Goal: Task Accomplishment & Management: Manage account settings

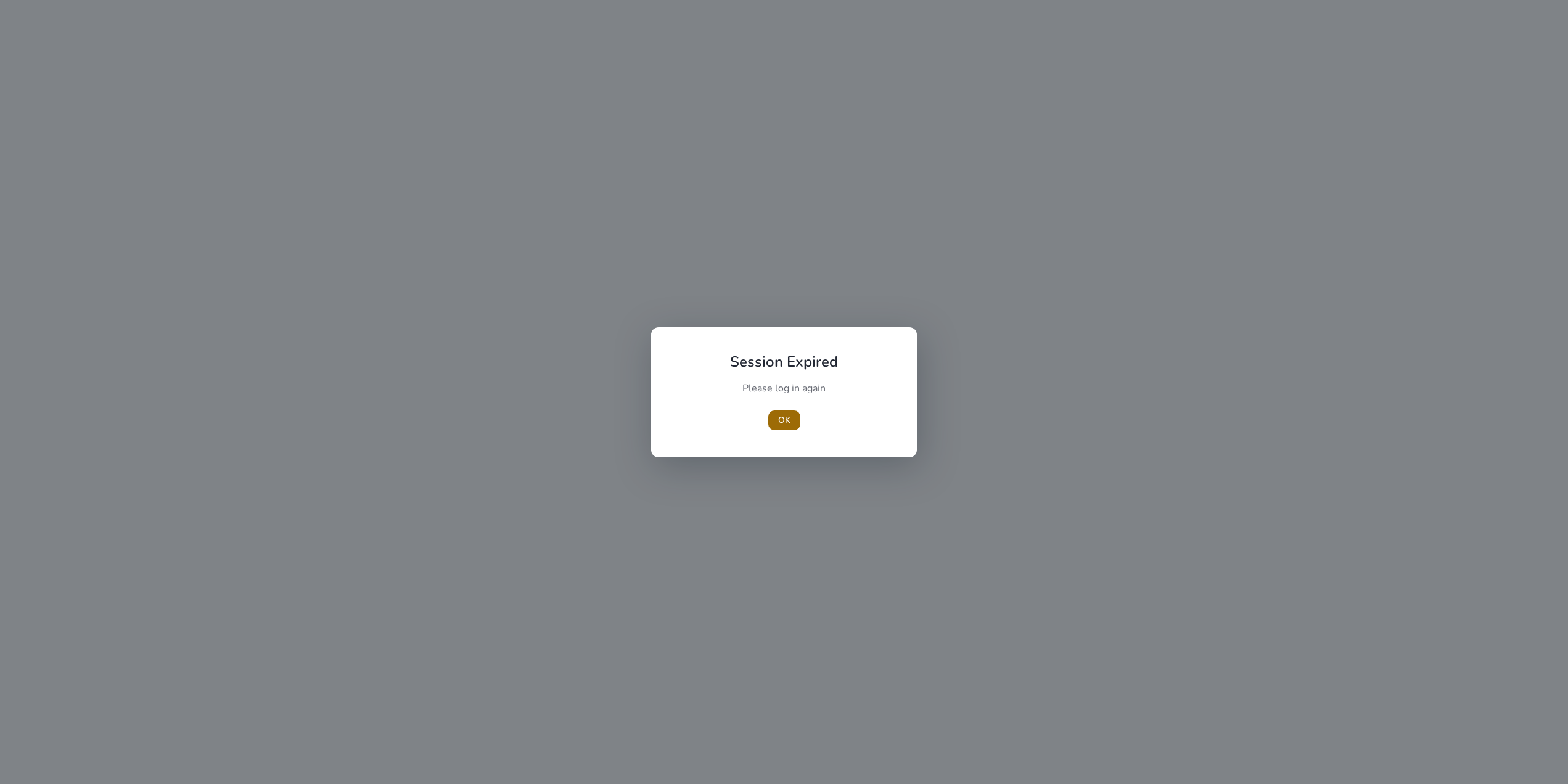
click at [782, 419] on span "OK" at bounding box center [784, 420] width 12 height 13
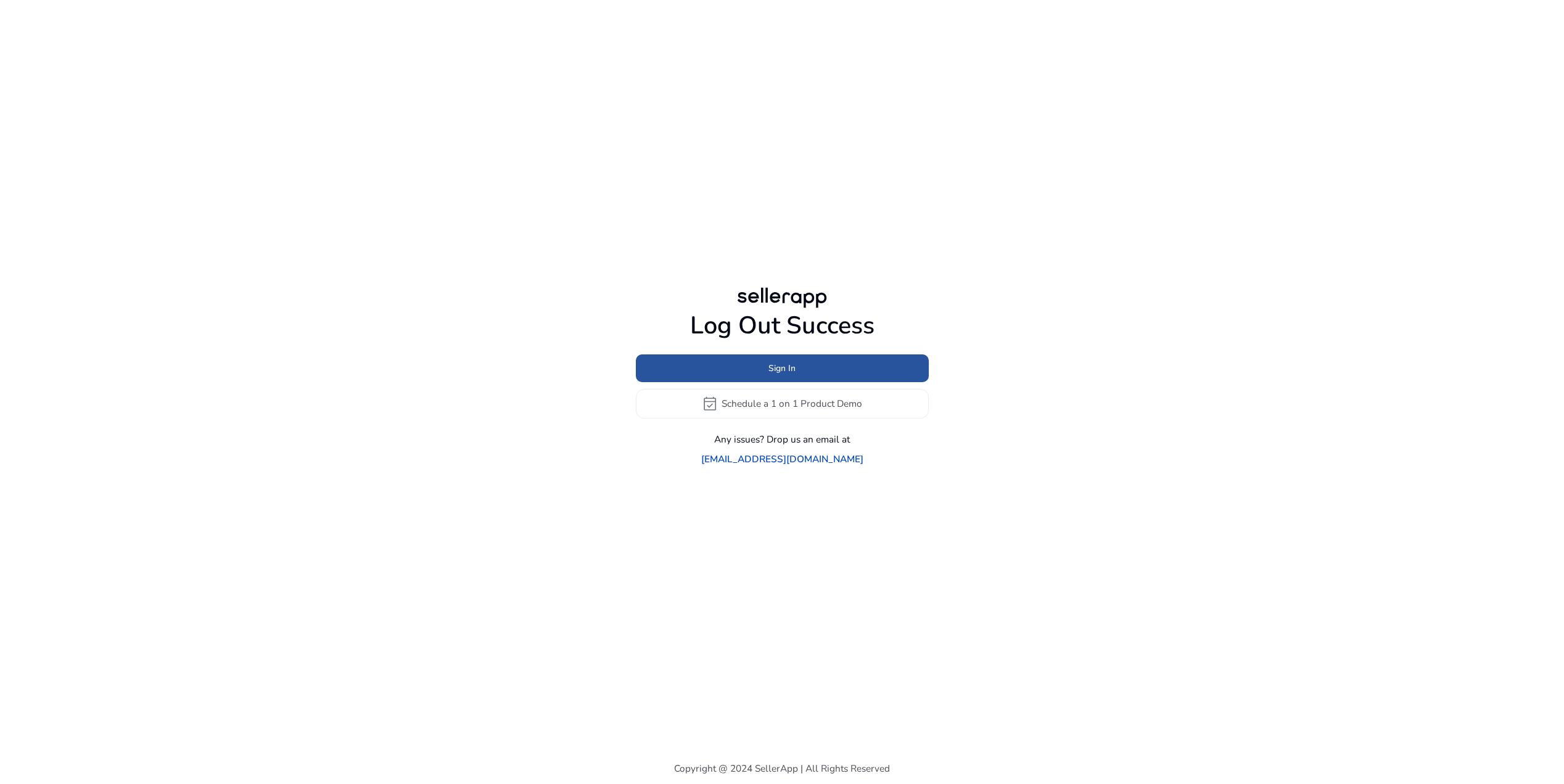
click at [771, 375] on span "Sign In" at bounding box center [782, 368] width 27 height 13
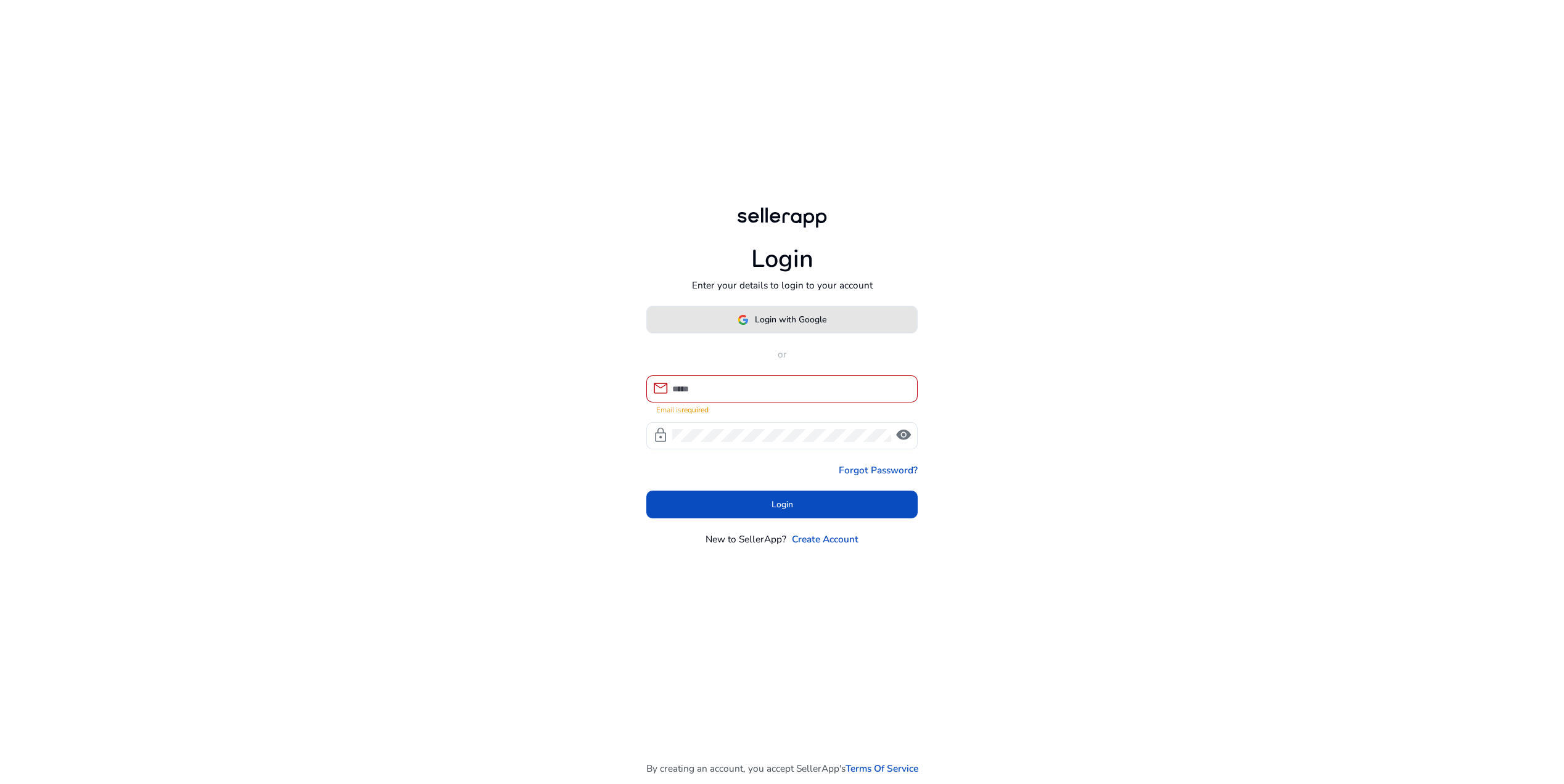
click at [742, 320] on img at bounding box center [743, 320] width 11 height 11
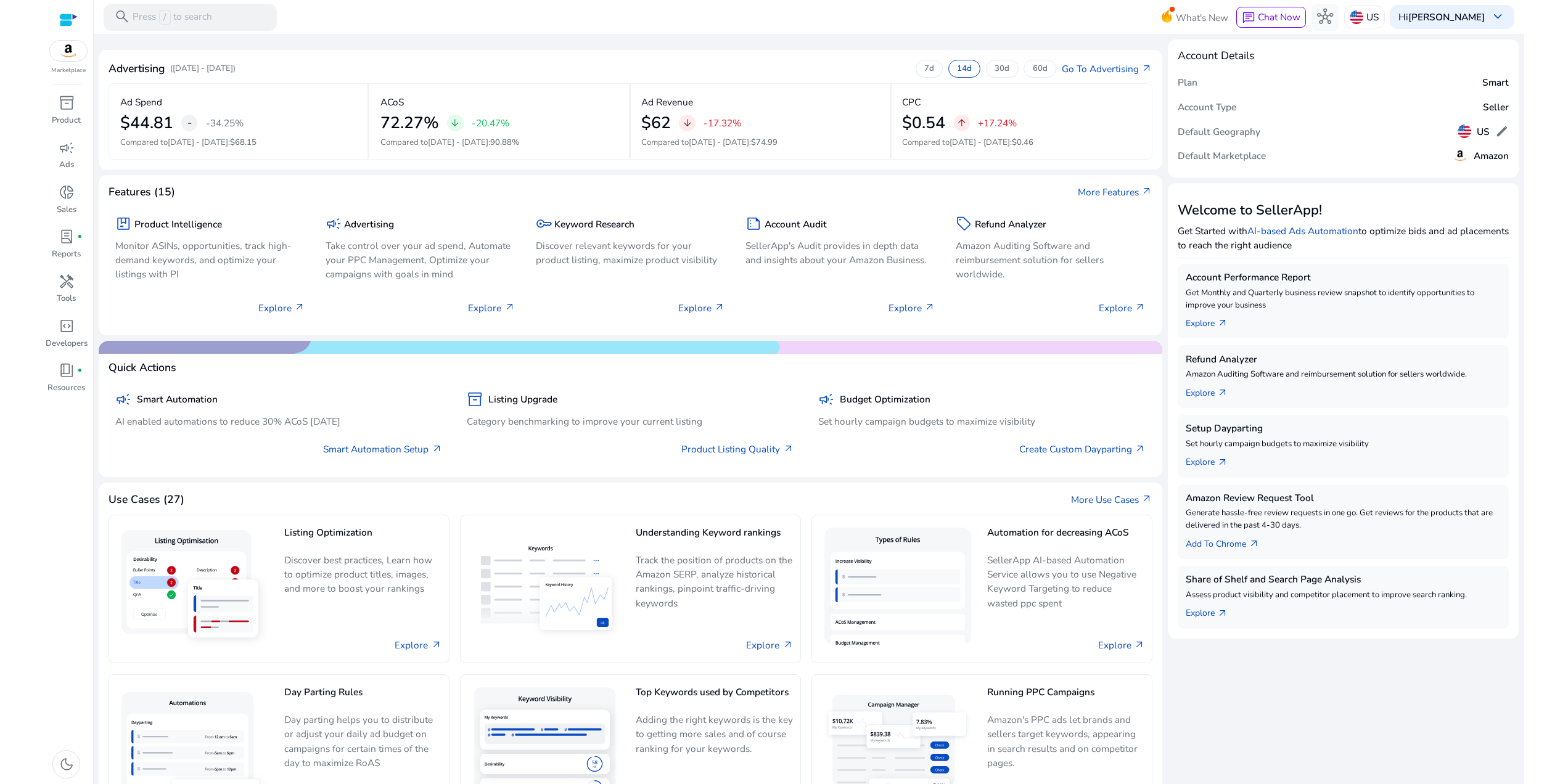
click at [749, 47] on div "Advertising ([DATE] - [DATE]) 7d 14d 30d 60d Go To Advertising arrow_outward Ad…" at bounding box center [630, 435] width 1064 height 791
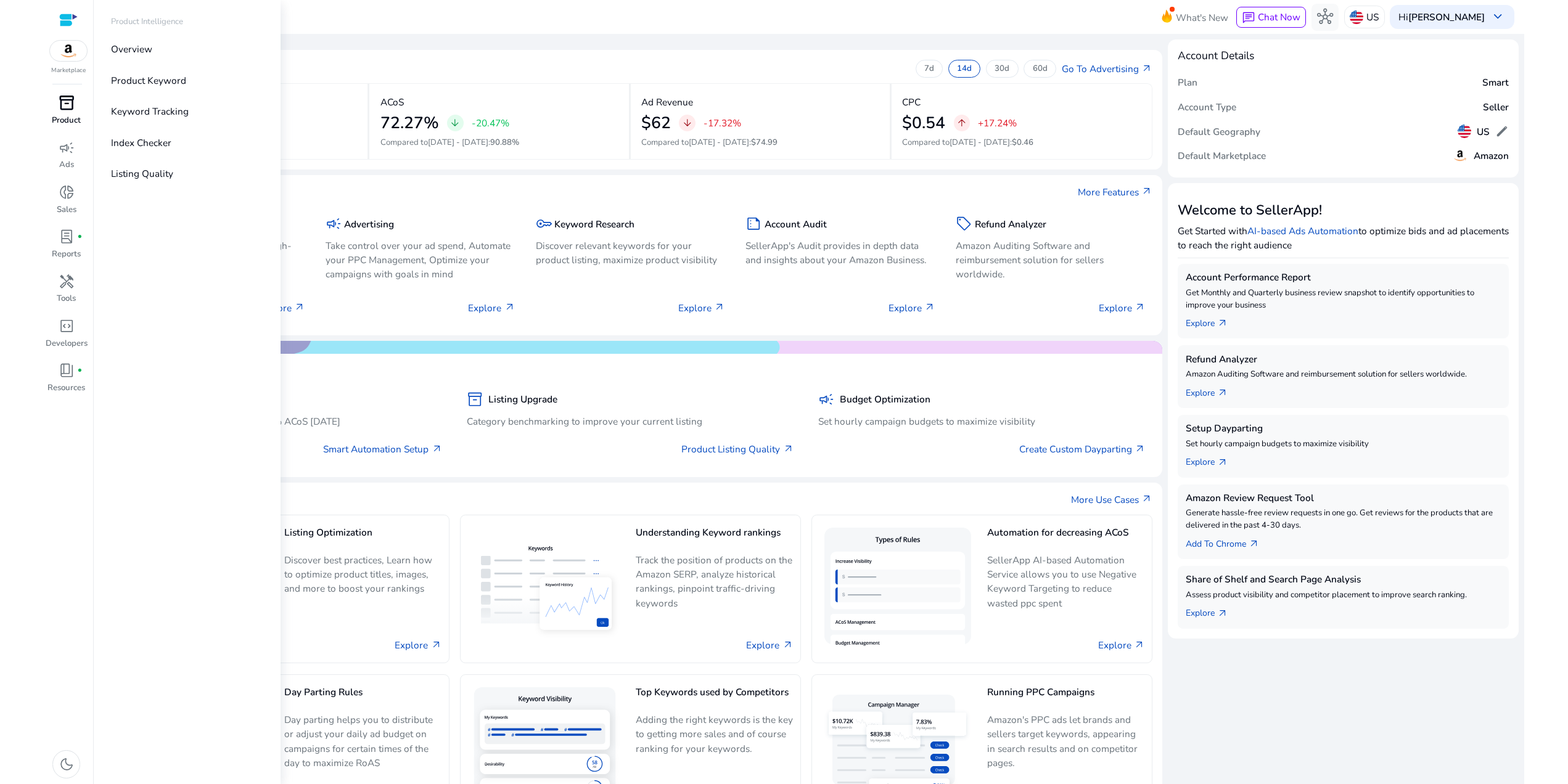
click at [59, 105] on span "inventory_2" at bounding box center [67, 103] width 16 height 16
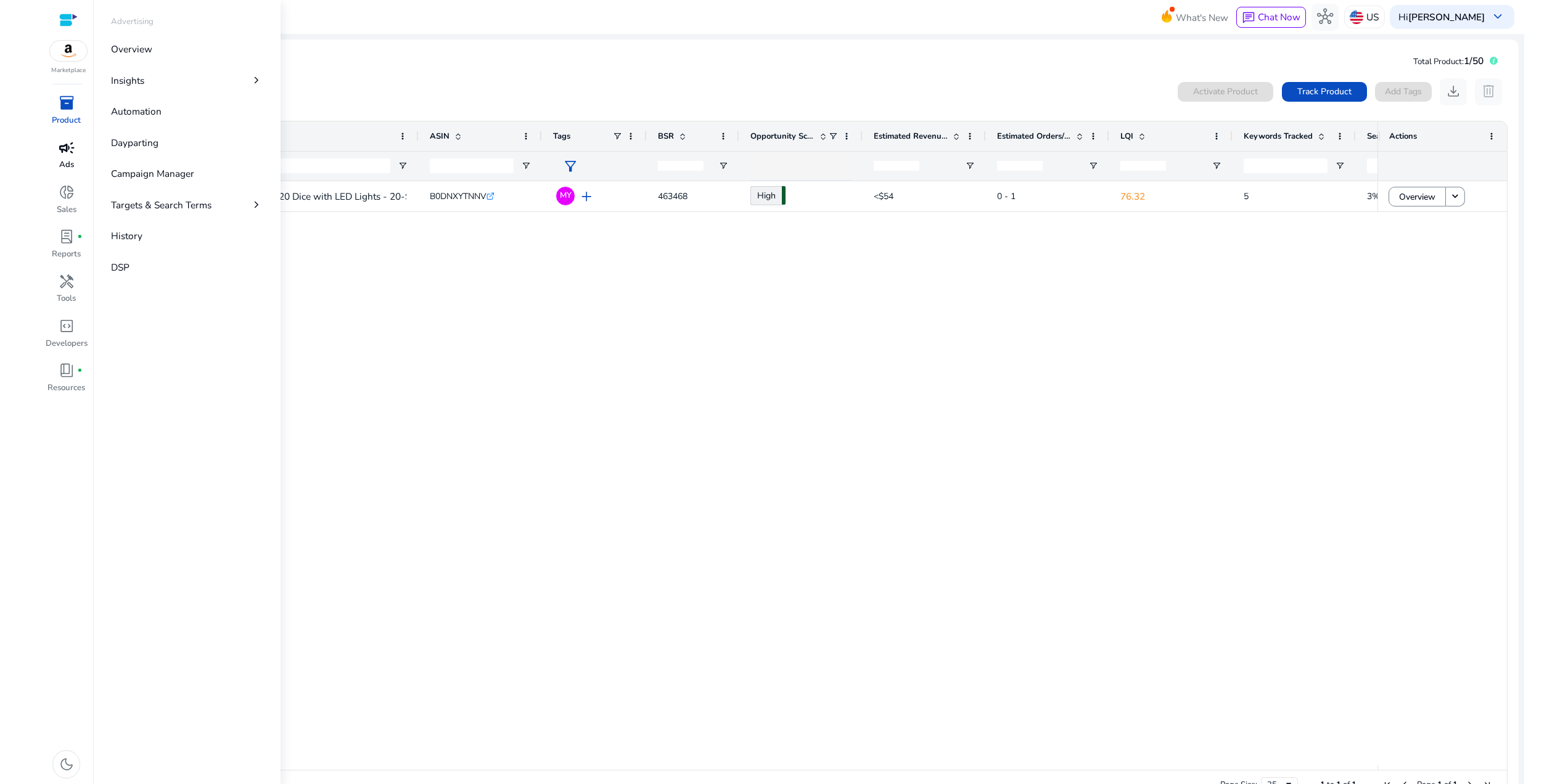
click at [55, 158] on div "campaign" at bounding box center [66, 147] width 38 height 22
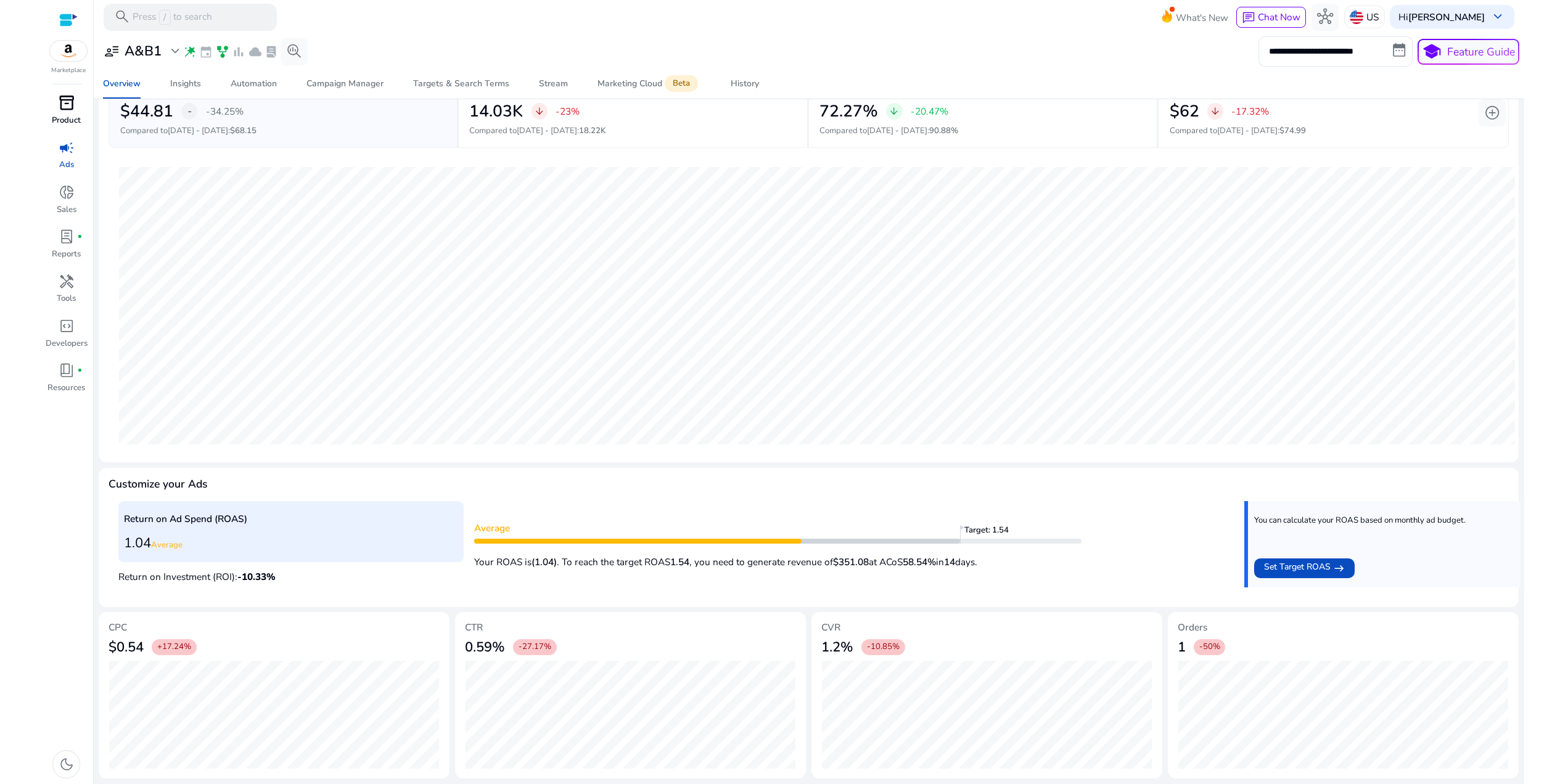
scroll to position [135, 0]
click at [1275, 560] on span "Set Target ROAS" at bounding box center [1297, 569] width 67 height 16
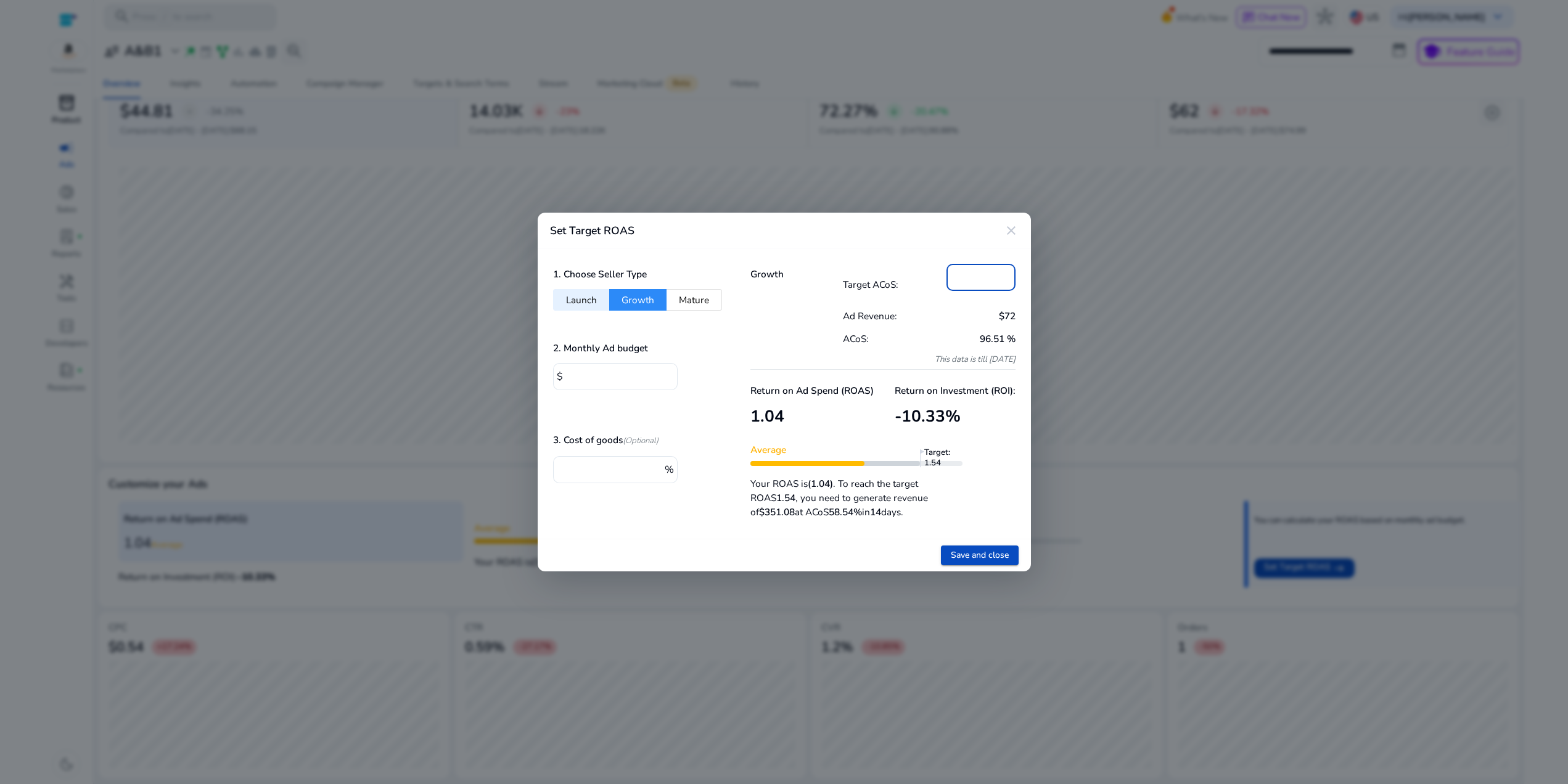
drag, startPoint x: 895, startPoint y: 265, endPoint x: 880, endPoint y: 263, distance: 15.1
click at [878, 261] on div "Growth Target ACoS: ** Ad Revenue: $72 ACoS: 96.51 % This data is till [DATE] R…" at bounding box center [883, 393] width 296 height 289
type input "**"
click at [1015, 226] on mat-icon "close" at bounding box center [1011, 231] width 14 height 14
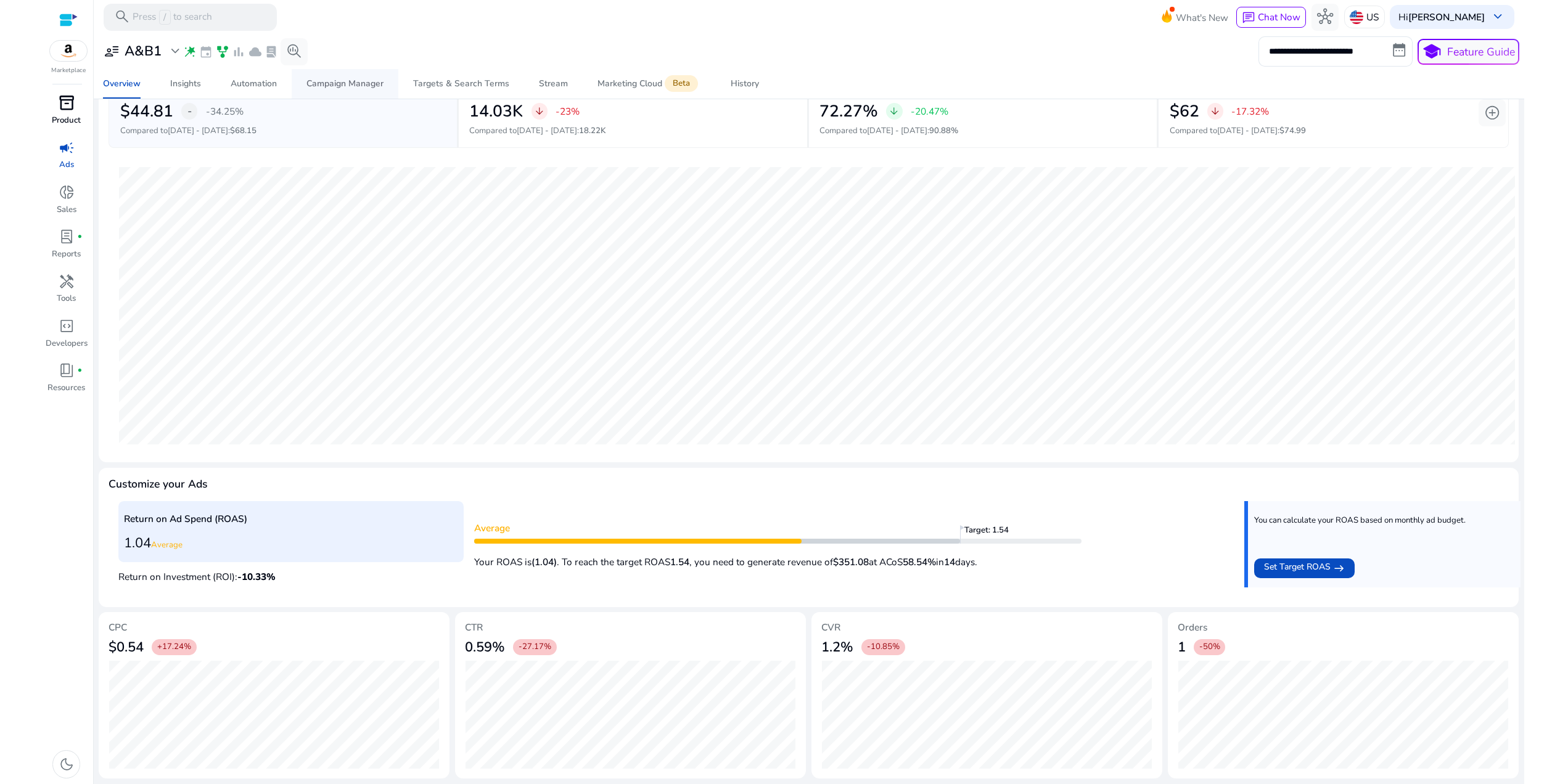
click at [365, 96] on span "Campaign Manager" at bounding box center [345, 84] width 77 height 30
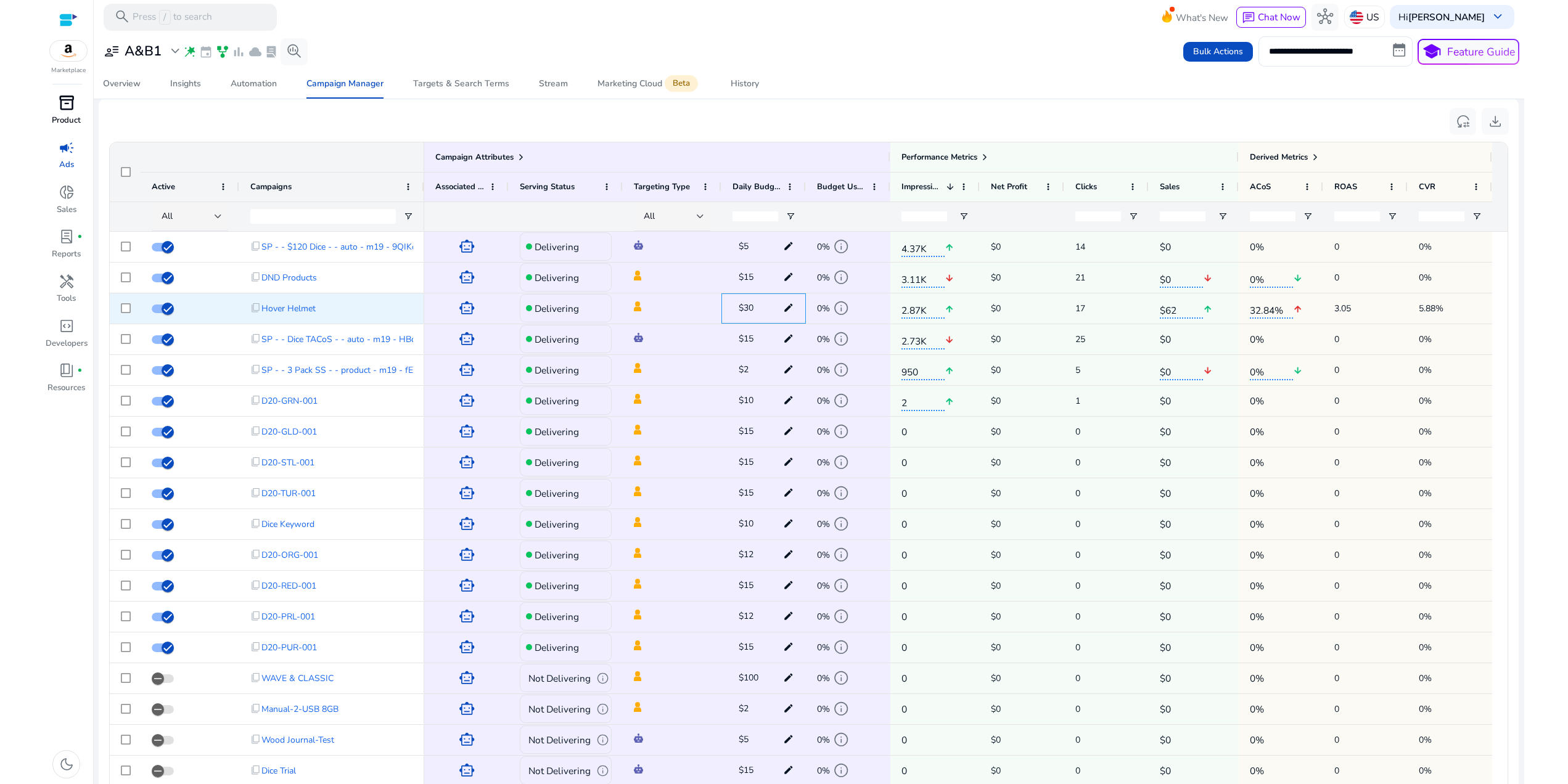
click at [747, 314] on span "$30" at bounding box center [745, 308] width 14 height 12
click at [784, 318] on mat-icon "edit" at bounding box center [788, 308] width 17 height 18
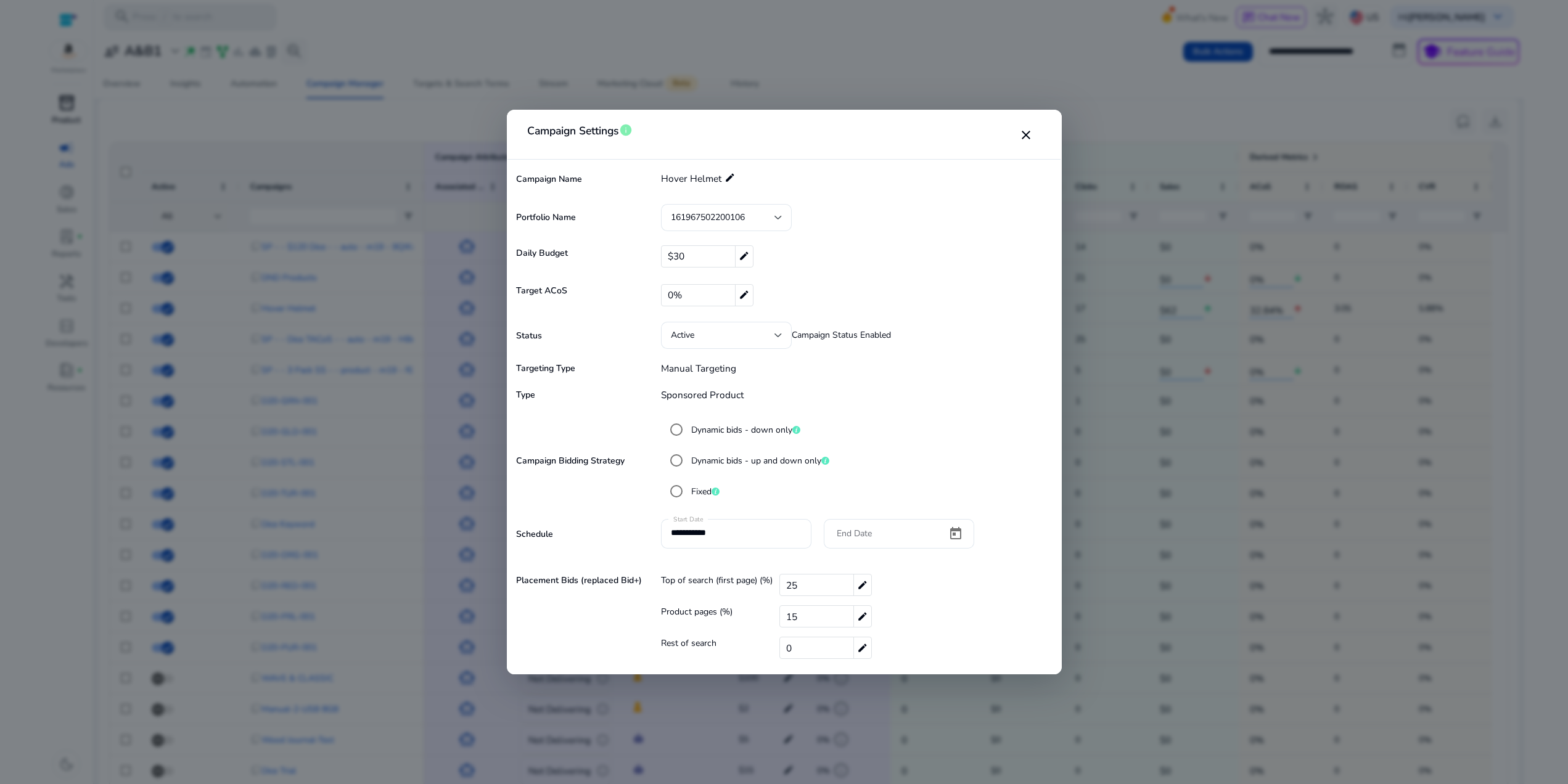
click at [695, 255] on div "$30 edit" at bounding box center [707, 257] width 92 height 23
click at [708, 255] on input "**" at bounding box center [848, 257] width 354 height 20
type input "*"
type input "**"
click at [948, 342] on div "Active Campaign Status Enabled" at bounding box center [852, 335] width 407 height 27
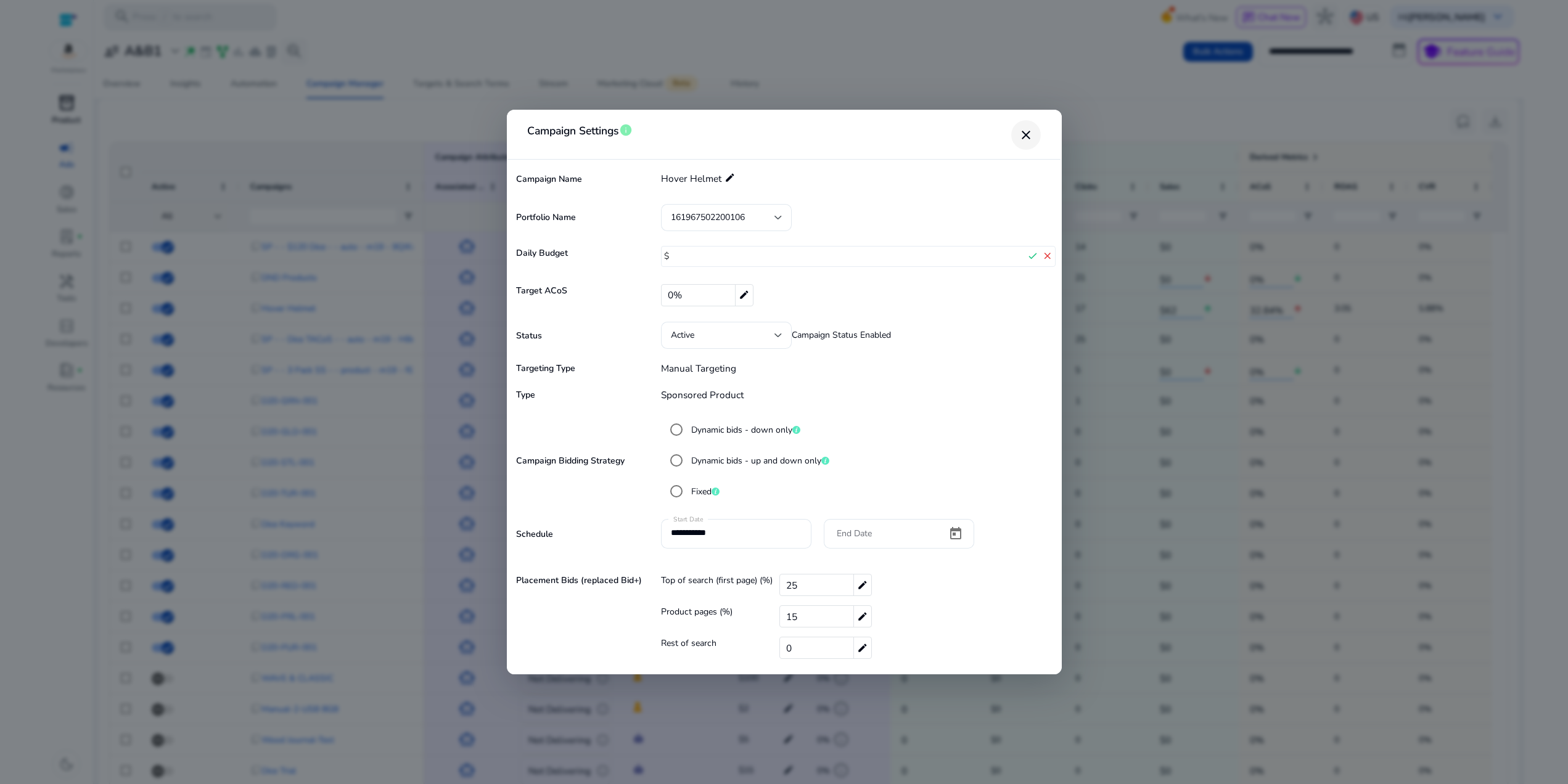
click at [1024, 131] on mat-icon "close" at bounding box center [1026, 135] width 14 height 14
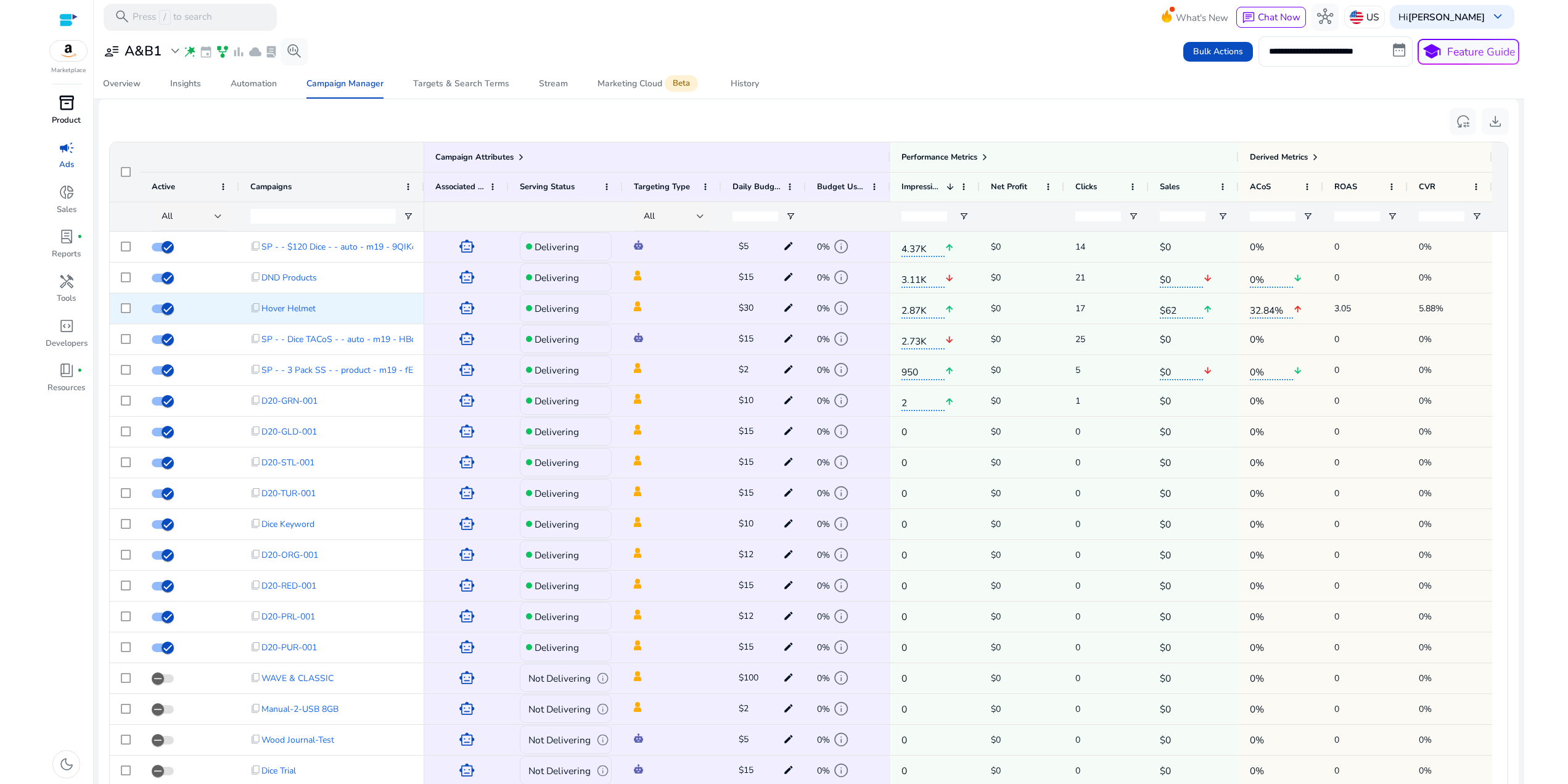
click at [787, 318] on mat-icon "edit" at bounding box center [788, 308] width 17 height 18
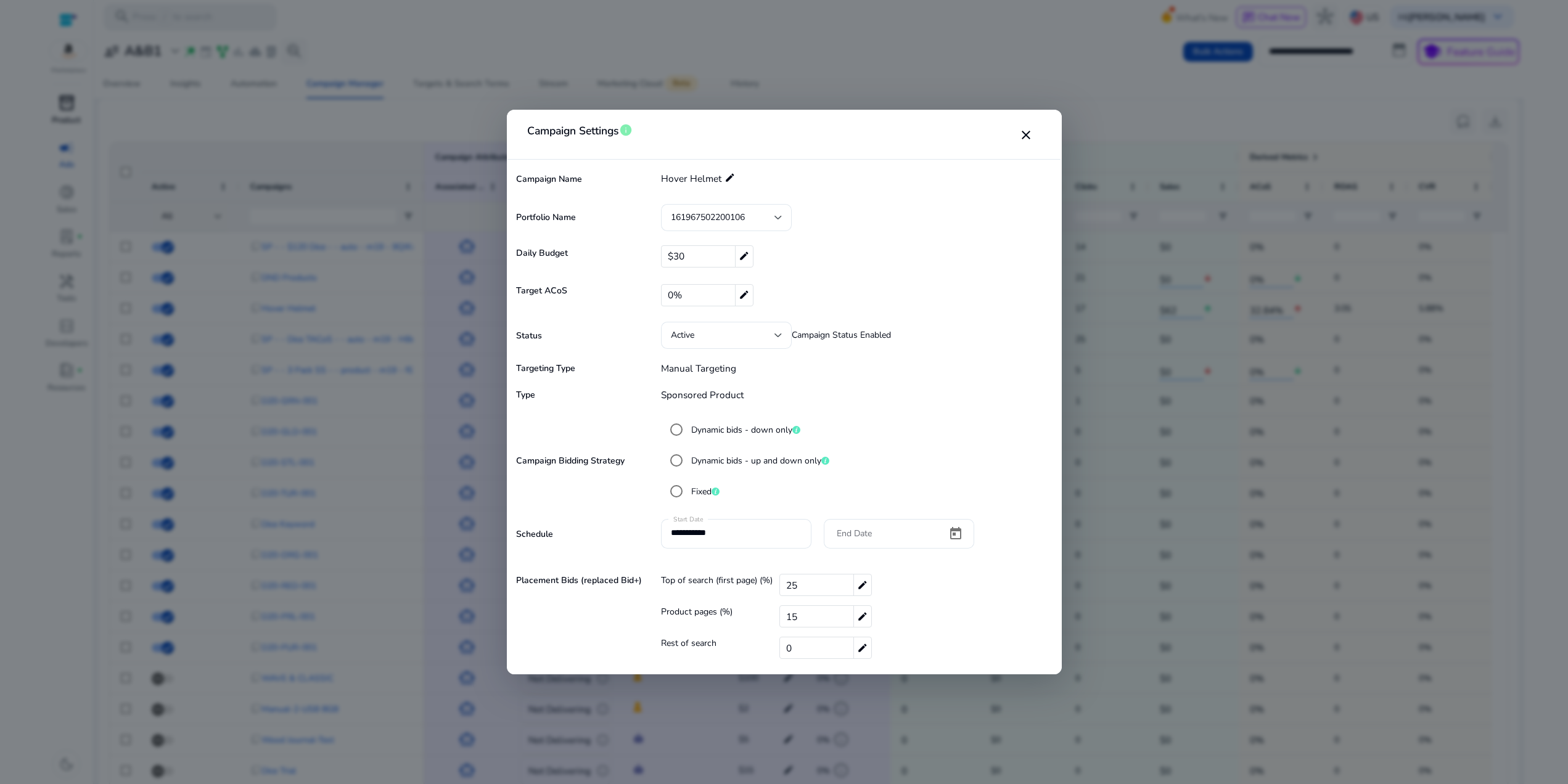
click at [696, 257] on div "$30 edit" at bounding box center [707, 257] width 92 height 23
click at [700, 255] on input "**" at bounding box center [848, 257] width 354 height 20
type input "*"
type input "**"
click at [1035, 257] on mat-icon "check" at bounding box center [1032, 256] width 14 height 18
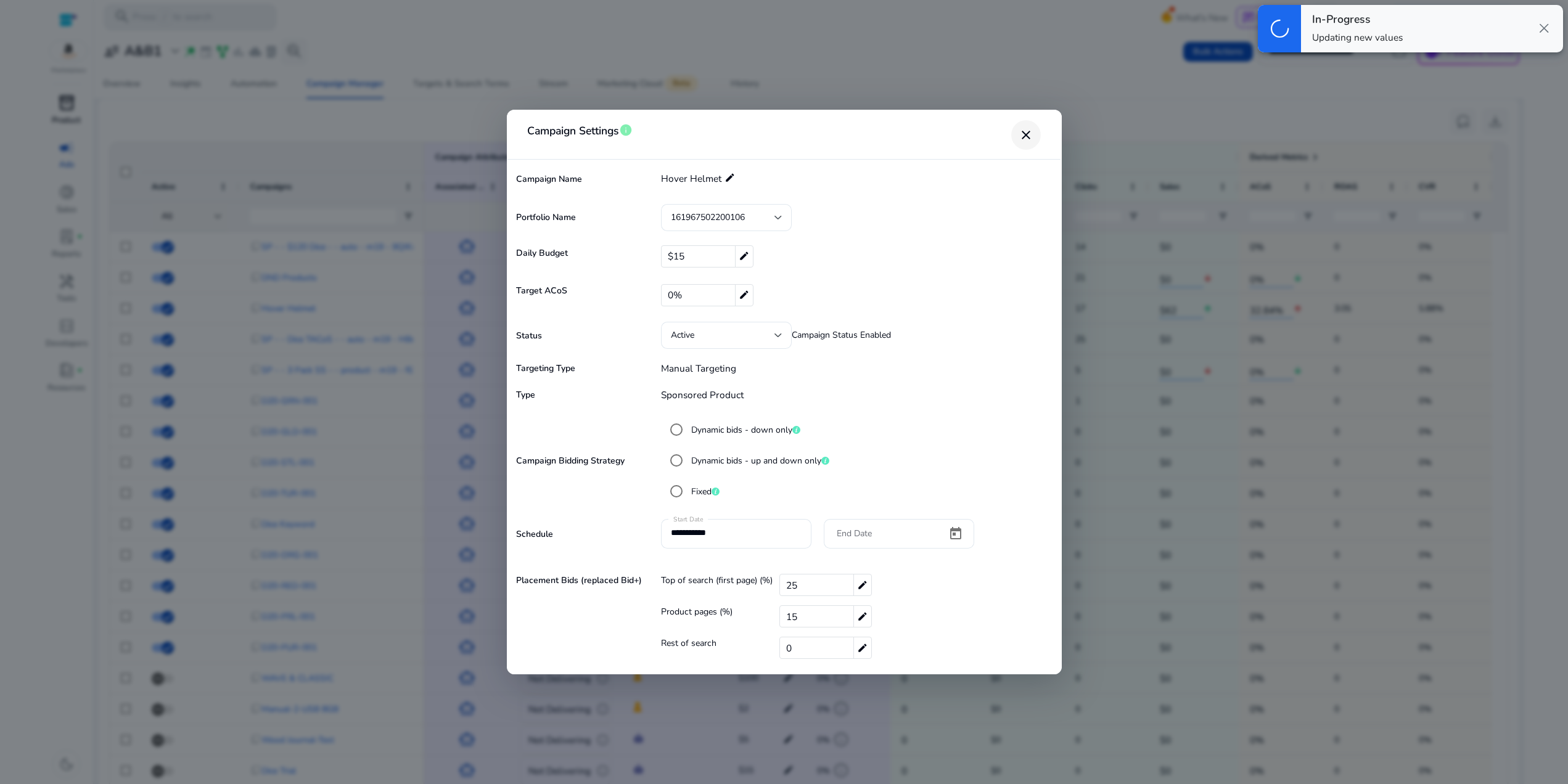
click at [1024, 136] on mat-icon "close" at bounding box center [1026, 135] width 14 height 14
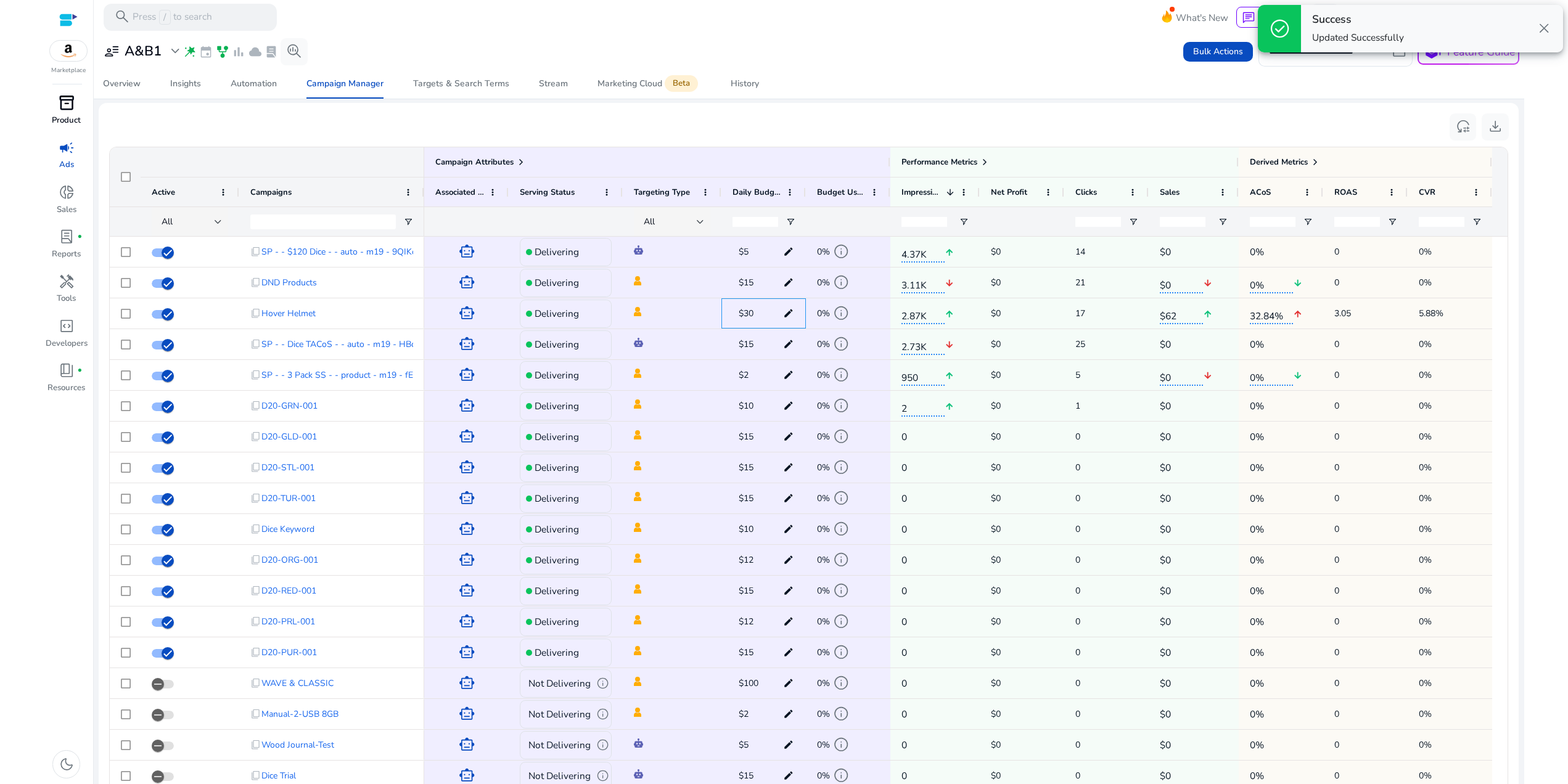
scroll to position [820, 0]
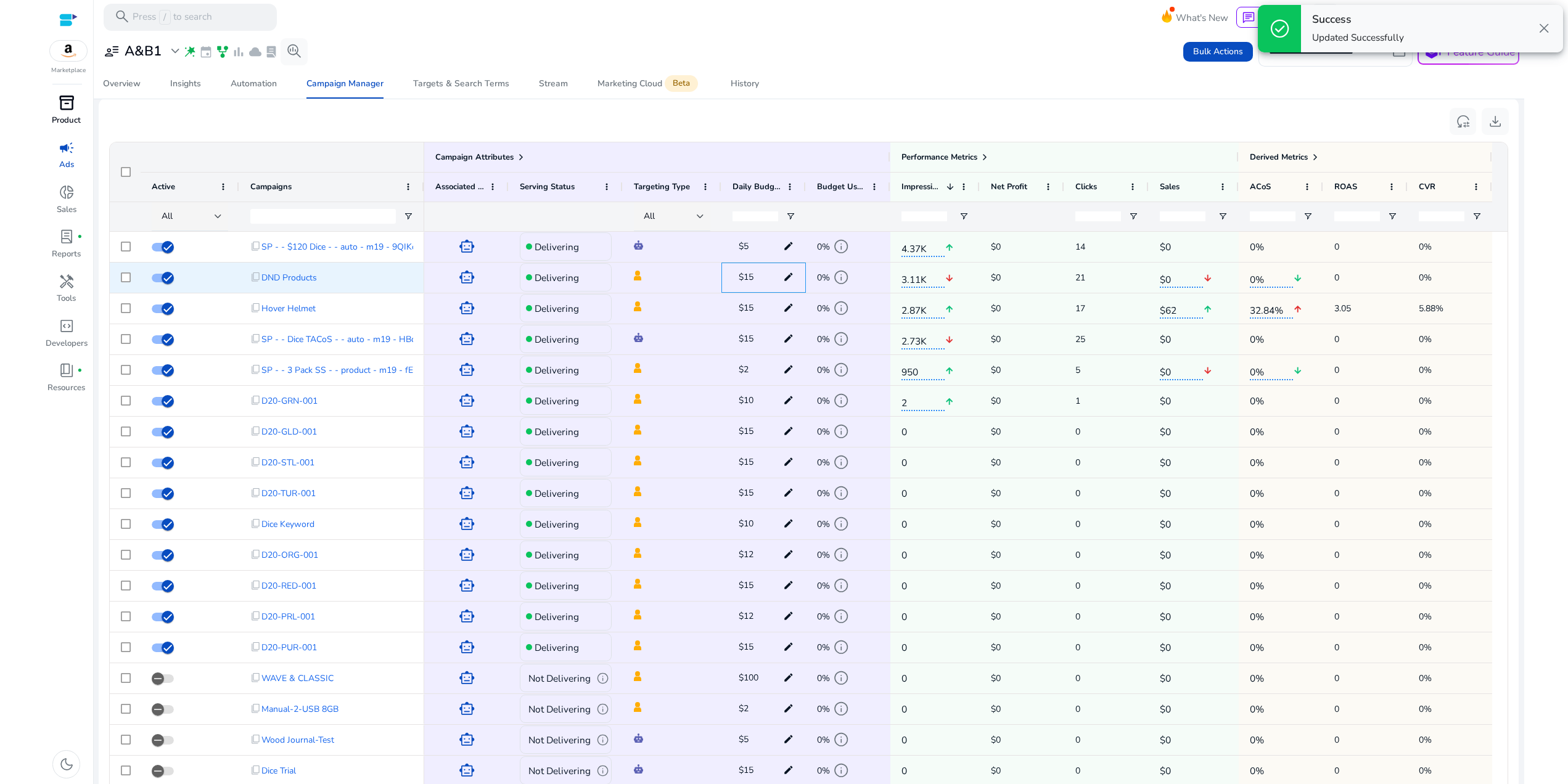
click at [789, 287] on mat-icon "edit" at bounding box center [788, 277] width 17 height 18
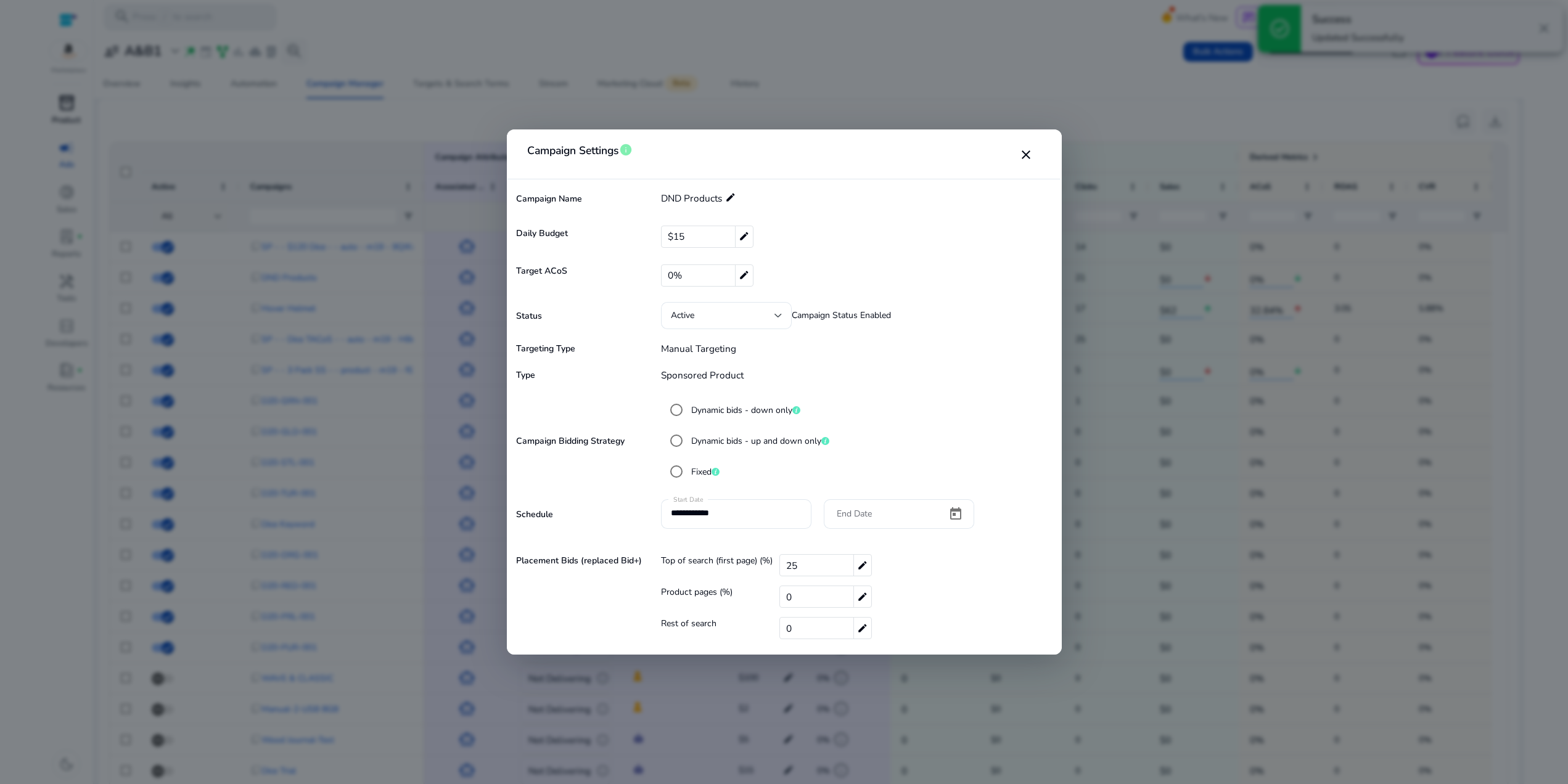
click at [690, 235] on div "$15 edit" at bounding box center [707, 237] width 92 height 23
click at [701, 236] on input "**" at bounding box center [848, 236] width 354 height 20
type input "*"
type input "**"
click at [1036, 236] on mat-icon "check" at bounding box center [1032, 236] width 14 height 18
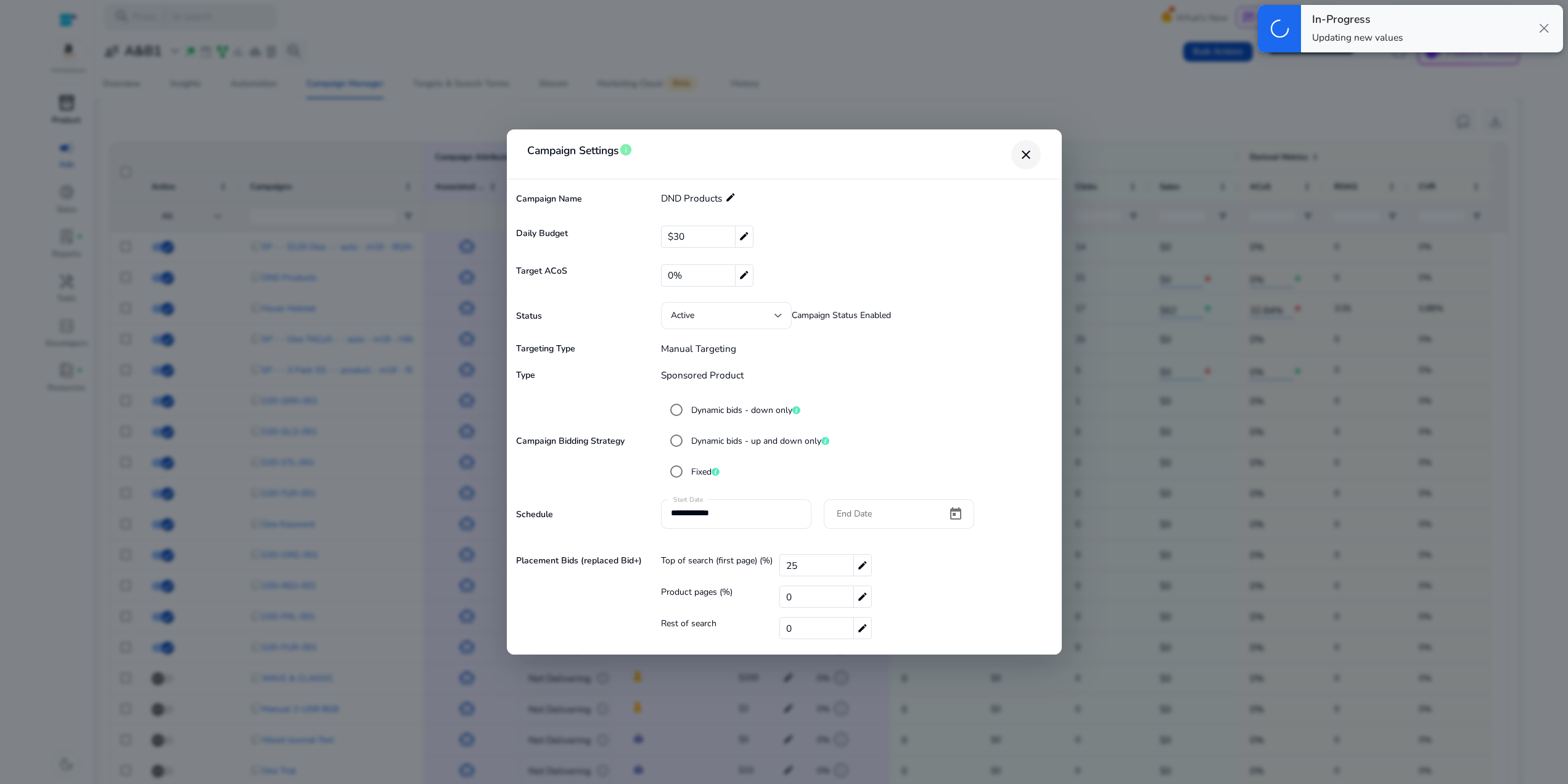
click at [1020, 152] on mat-icon "close" at bounding box center [1026, 154] width 14 height 14
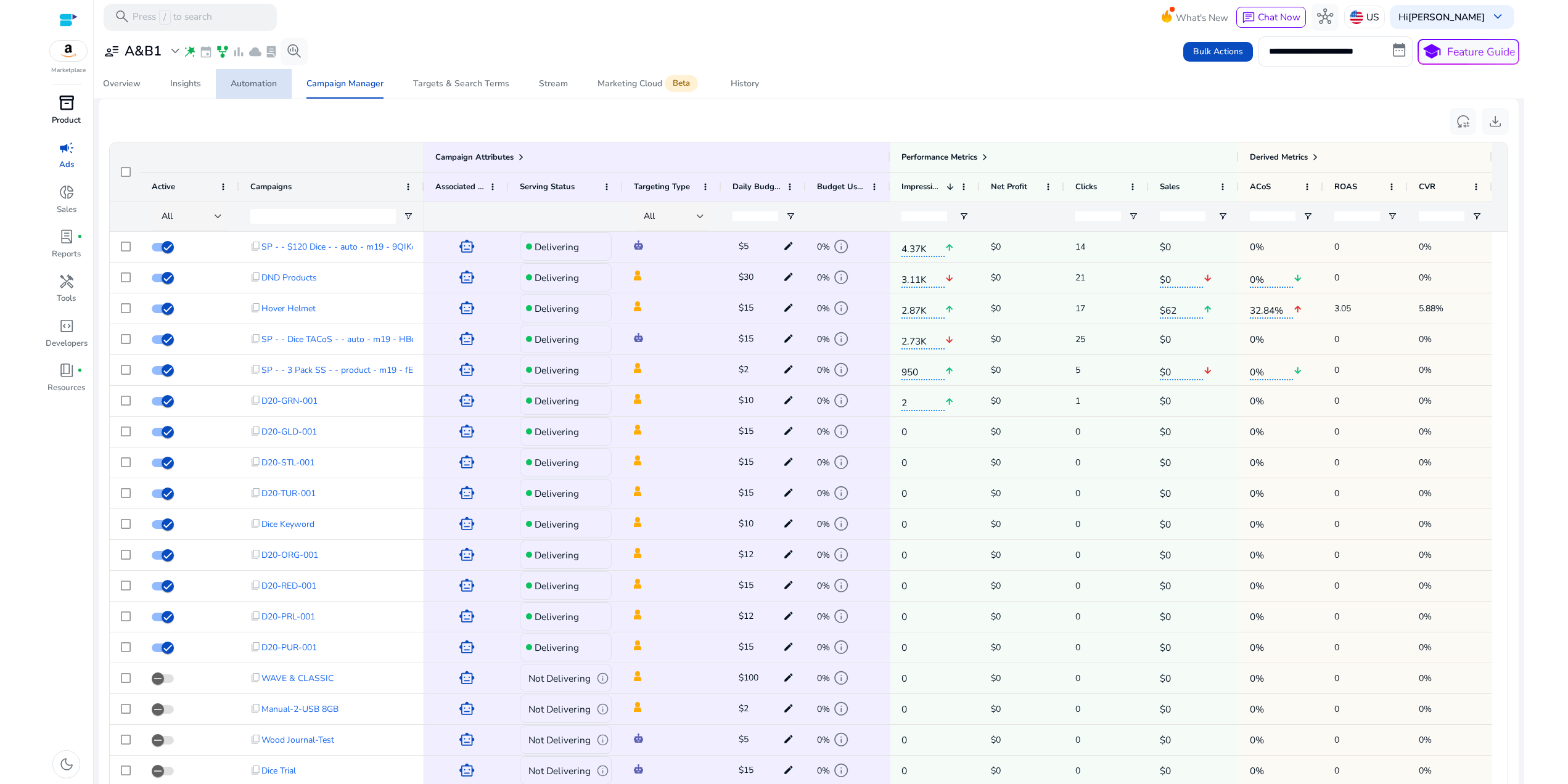
click at [236, 83] on div "Automation" at bounding box center [254, 84] width 47 height 9
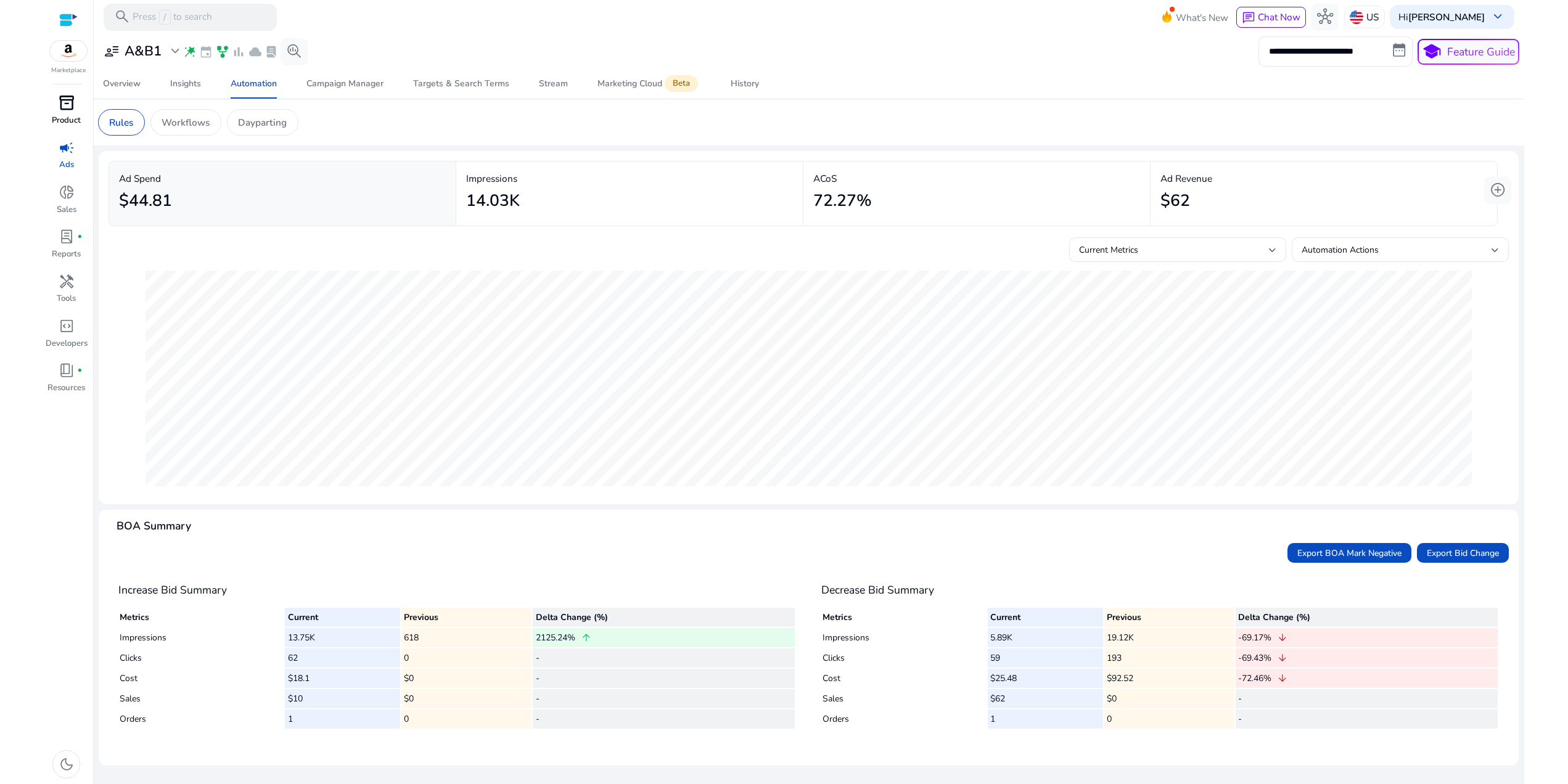
scroll to position [14, 0]
click at [615, 89] on div "Marketing Cloud Beta" at bounding box center [649, 84] width 104 height 11
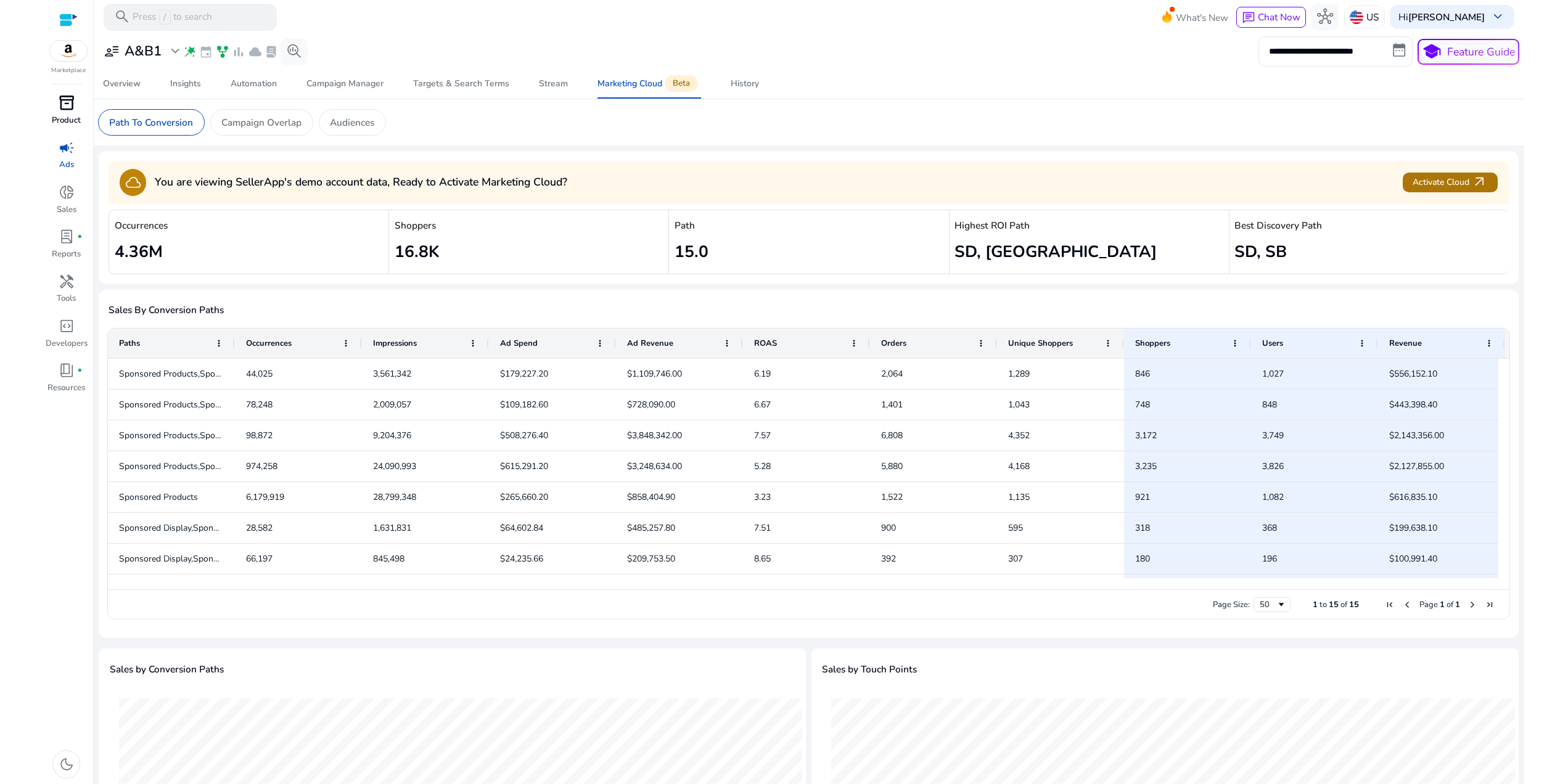
click at [1445, 191] on span "Activate Cloud arrow_outward" at bounding box center [1450, 183] width 76 height 16
click at [246, 129] on p "Campaign Overlap" at bounding box center [261, 122] width 80 height 14
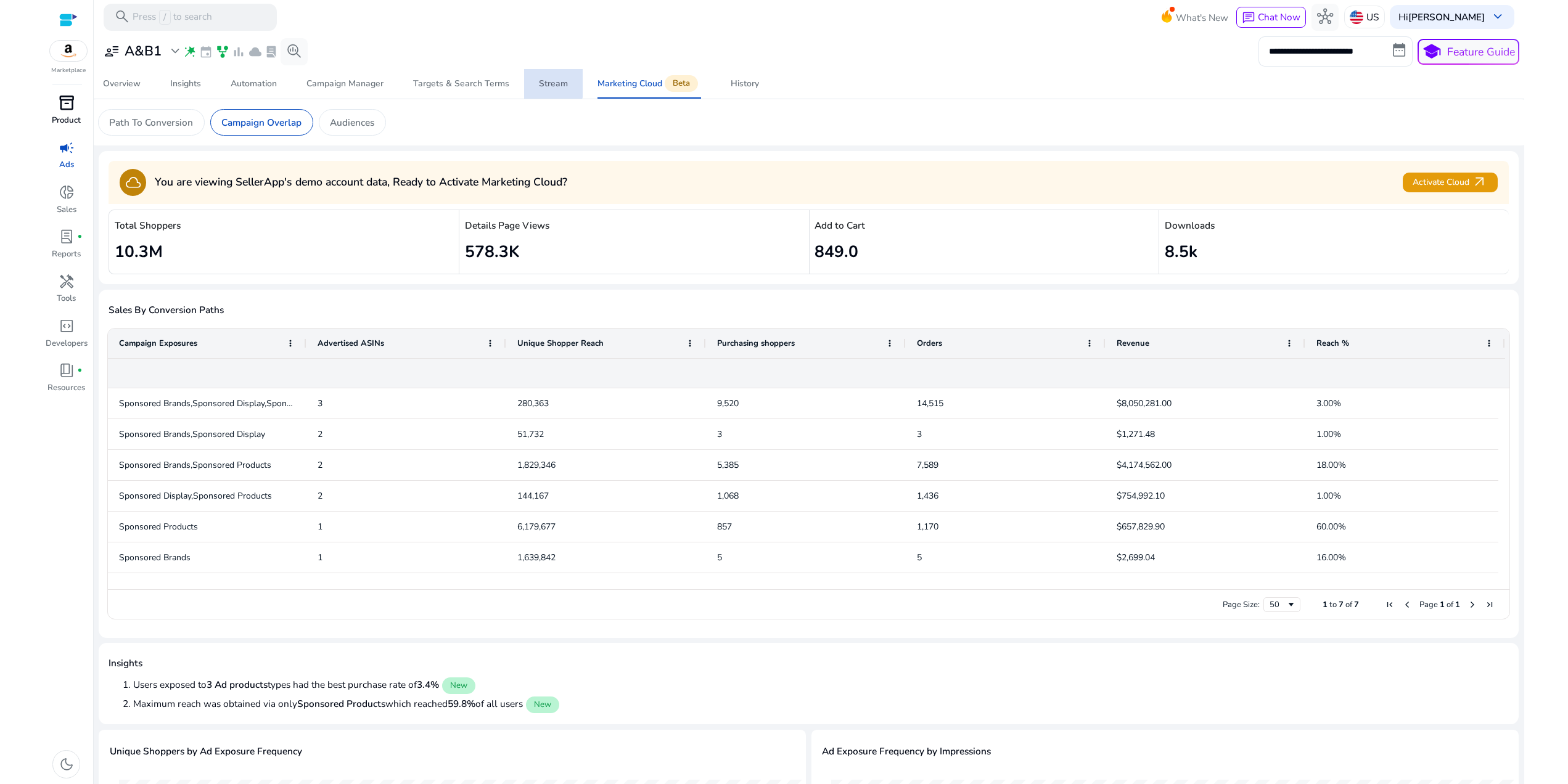
click at [543, 86] on div "Stream" at bounding box center [553, 84] width 29 height 9
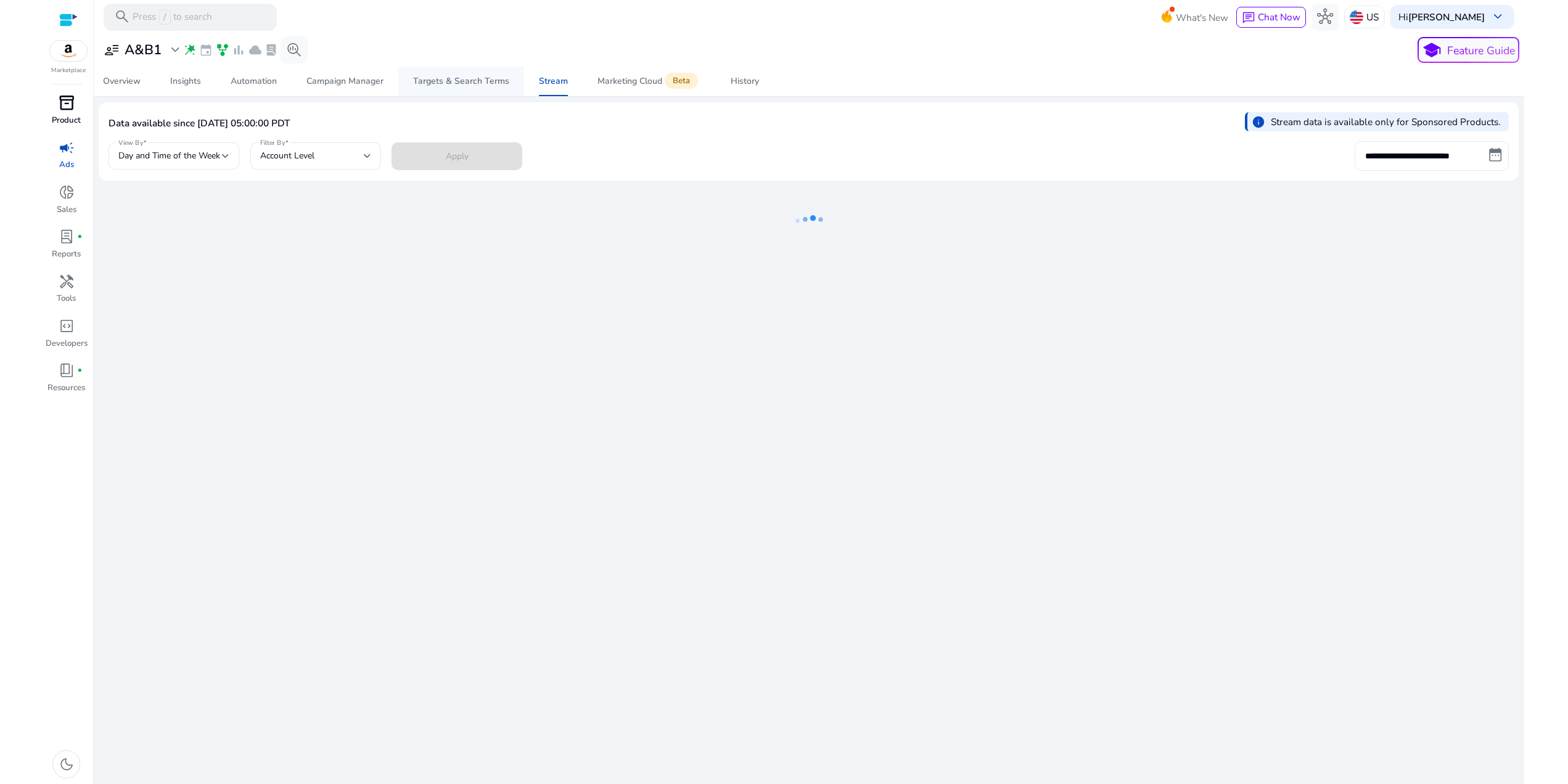
click at [466, 86] on div "Targets & Search Terms" at bounding box center [462, 81] width 96 height 9
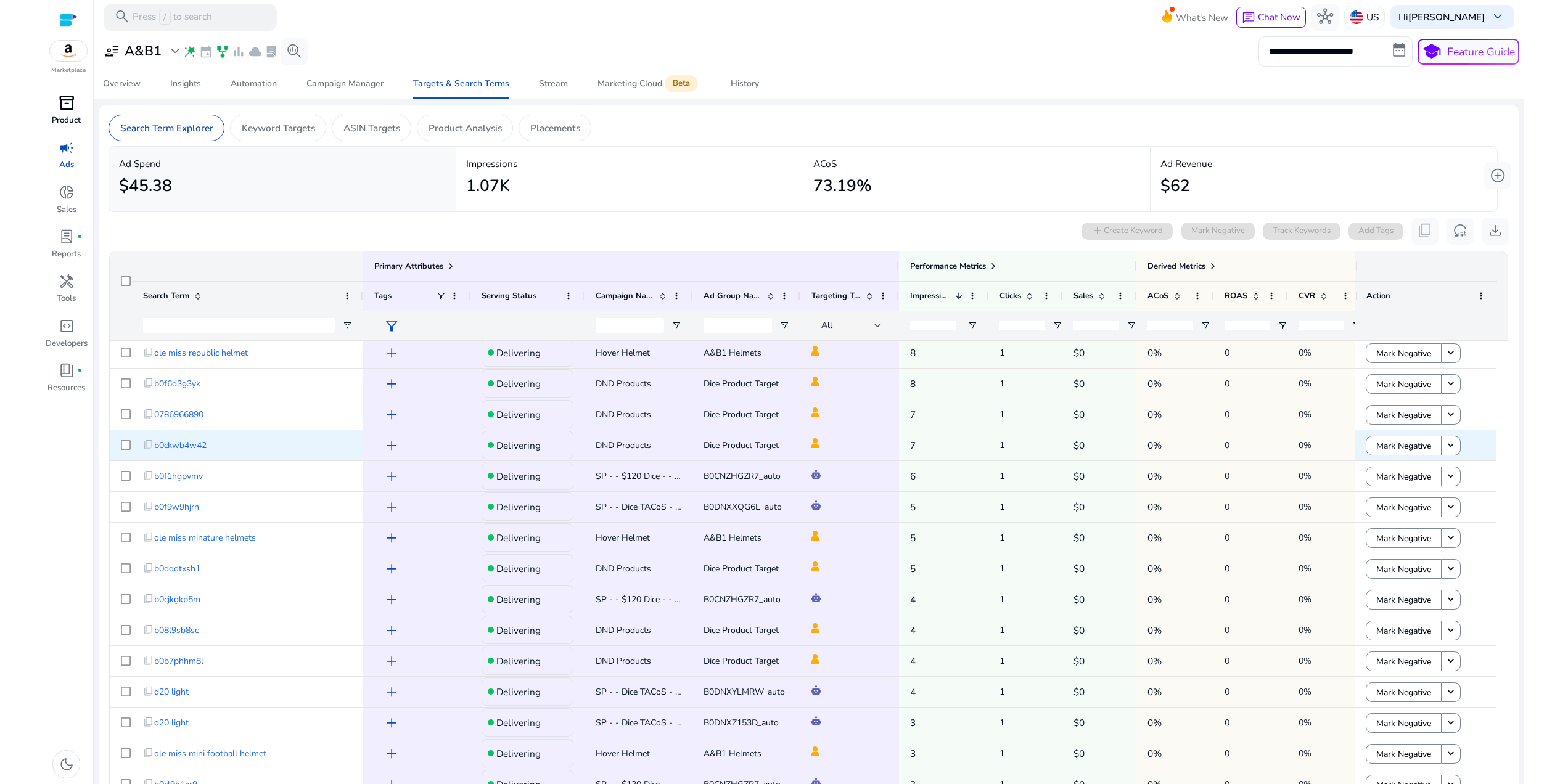
scroll to position [445, 0]
